Goal: Find specific page/section: Find specific page/section

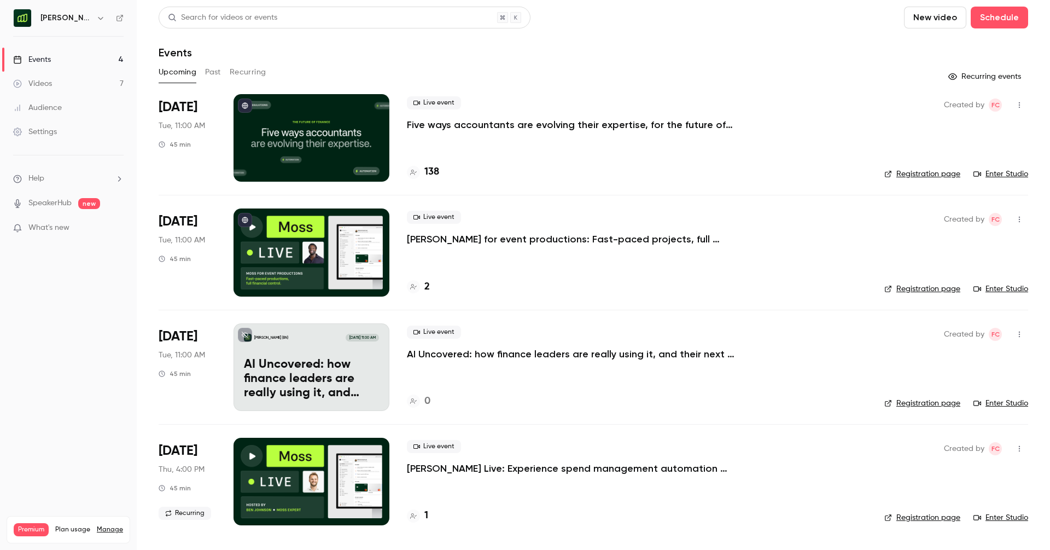
click at [94, 17] on button "button" at bounding box center [100, 17] width 13 height 13
click at [81, 103] on span "Switch channel" at bounding box center [67, 100] width 55 height 11
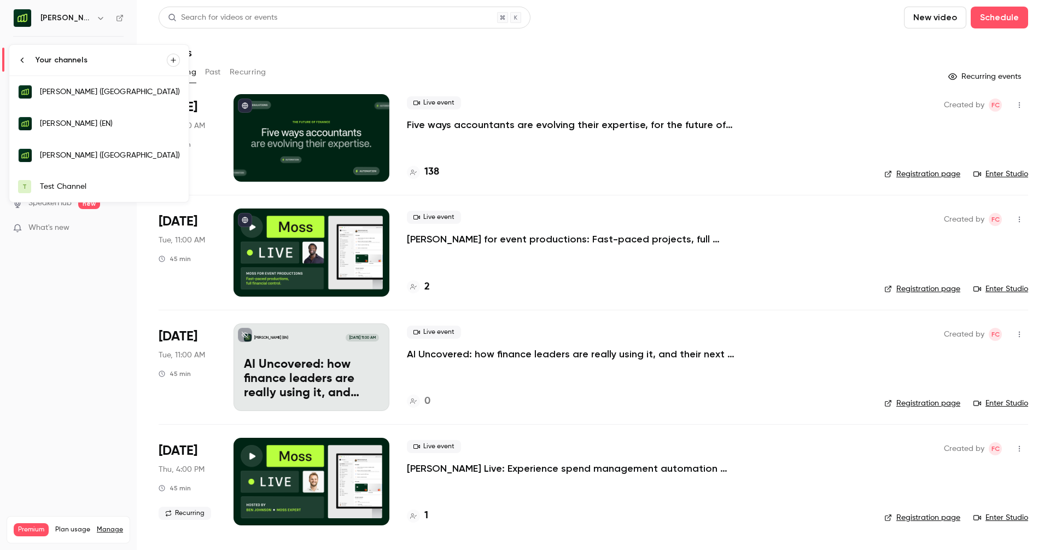
click at [79, 19] on div at bounding box center [525, 275] width 1050 height 550
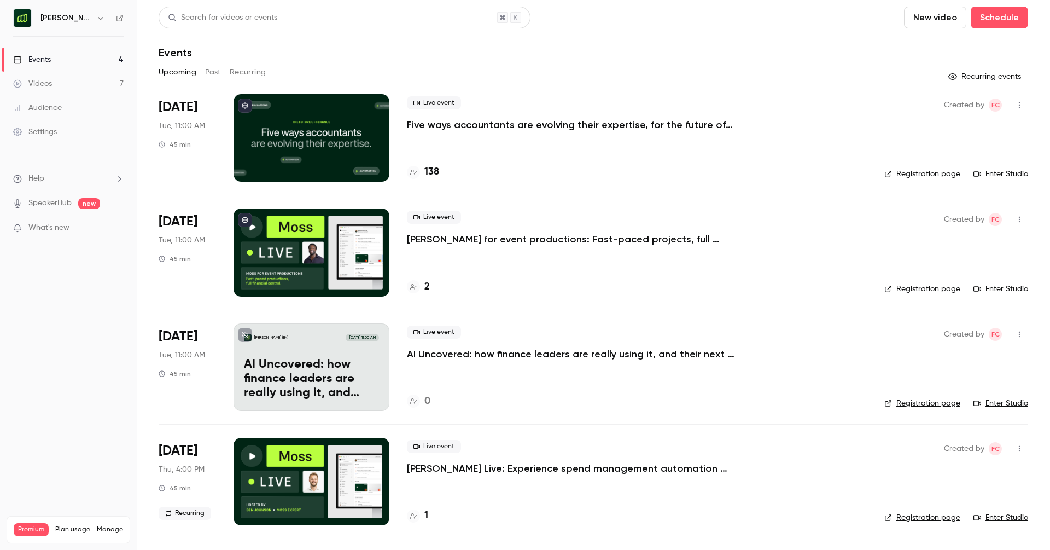
click at [94, 19] on button "button" at bounding box center [100, 17] width 13 height 13
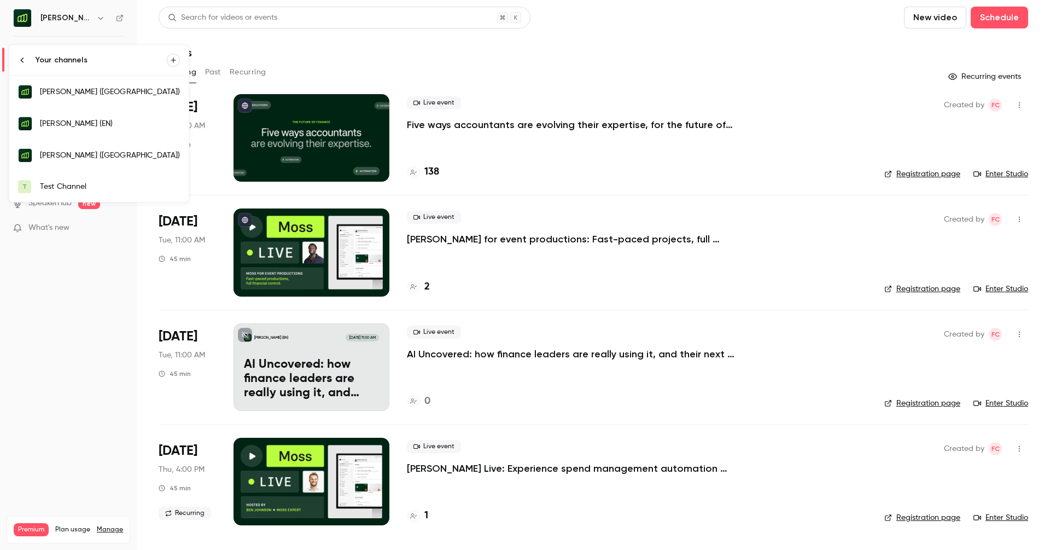
click at [593, 121] on div at bounding box center [525, 275] width 1050 height 550
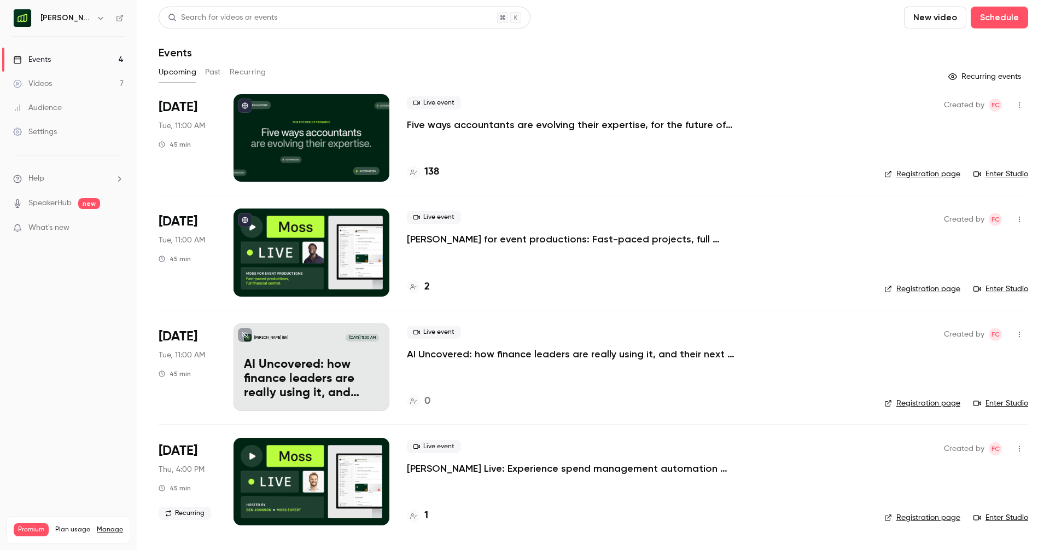
click at [1011, 173] on link "Enter Studio" at bounding box center [1000, 173] width 55 height 11
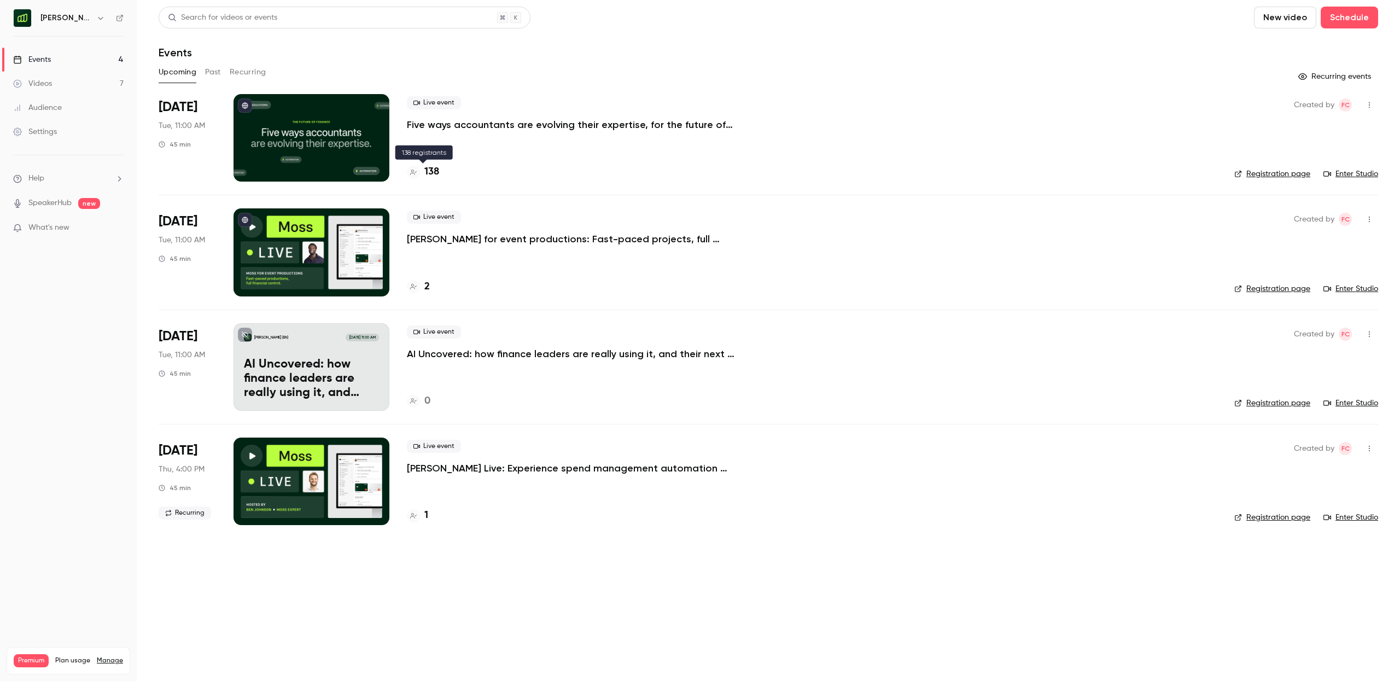
click at [436, 171] on h4 "138" at bounding box center [431, 172] width 15 height 15
